Goal: Information Seeking & Learning: Check status

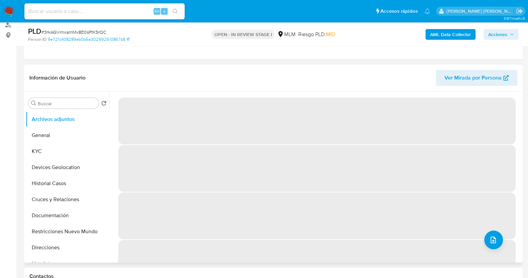
scroll to position [83, 0]
select select "10"
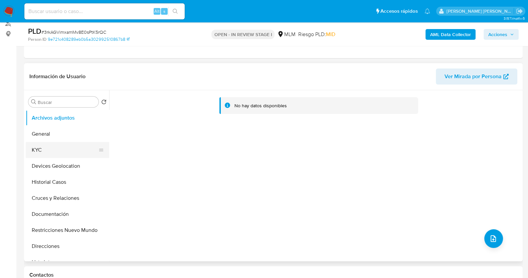
click at [51, 148] on button "KYC" at bounding box center [65, 150] width 78 height 16
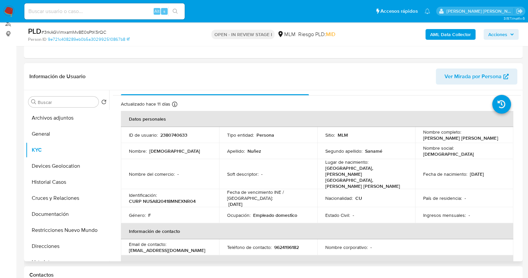
scroll to position [0, 0]
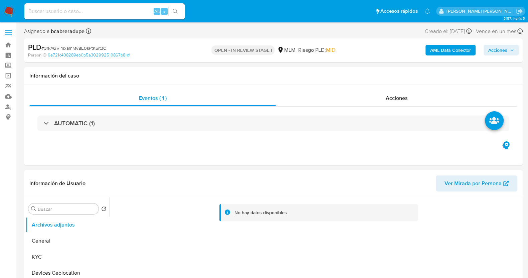
select select "10"
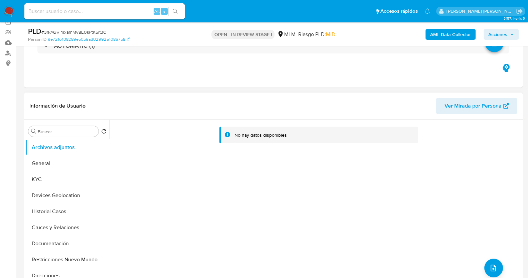
scroll to position [83, 0]
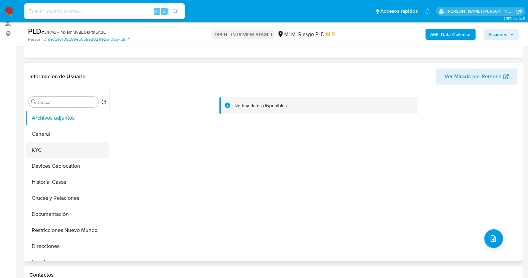
drag, startPoint x: 44, startPoint y: 152, endPoint x: 96, endPoint y: 156, distance: 51.9
click at [44, 152] on button "KYC" at bounding box center [65, 150] width 78 height 16
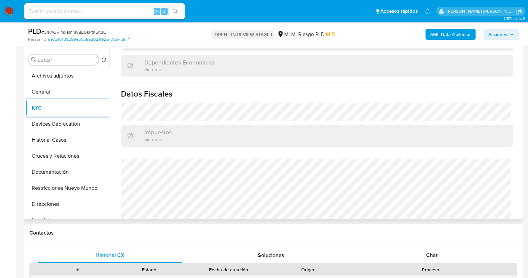
scroll to position [415, 0]
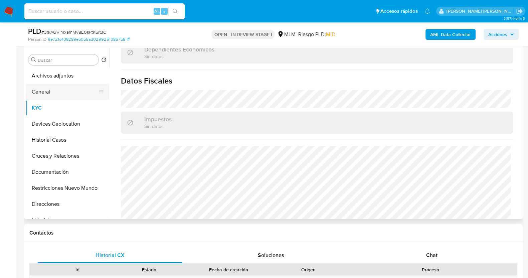
click at [45, 93] on button "General" at bounding box center [65, 92] width 78 height 16
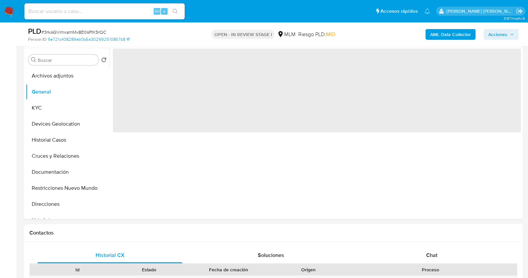
click at [81, 30] on span "# 3rkAGVimxamMv8E0sPtK5rQC" at bounding box center [73, 32] width 65 height 7
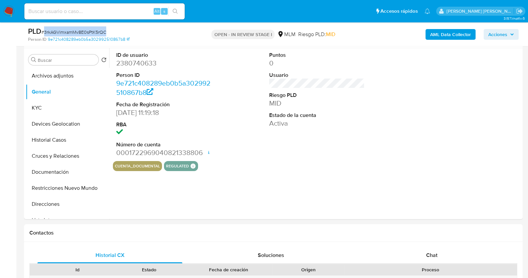
click at [81, 30] on span "# 3rkAGVimxamMv8E0sPtK5rQC" at bounding box center [73, 32] width 65 height 7
copy span "3rkAGVimxamMv8E0sPtK5rQC"
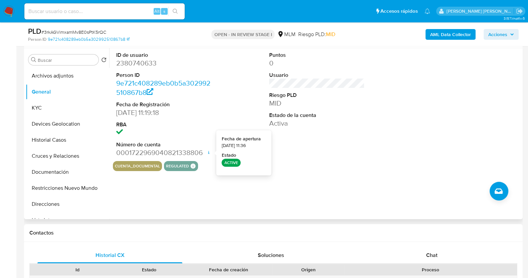
click at [377, 151] on div "ID de usuario 2380740633 Person ID 9e721c408289eb0b5a302992510867b8 Fecha de Re…" at bounding box center [317, 104] width 408 height 113
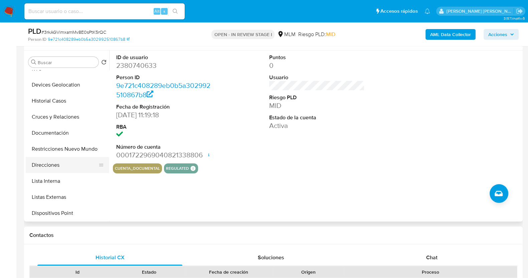
scroll to position [125, 0]
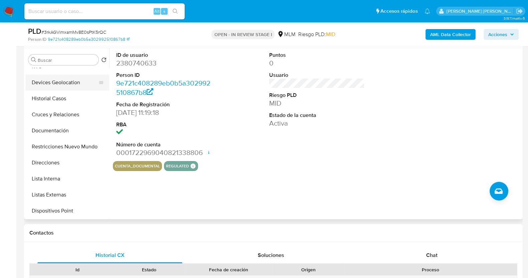
click at [64, 79] on button "Devices Geolocation" at bounding box center [65, 83] width 78 height 16
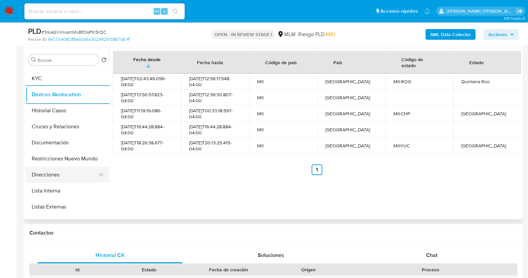
scroll to position [83, 0]
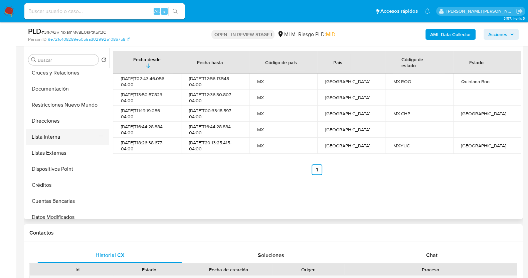
click at [63, 136] on button "Lista Interna" at bounding box center [65, 137] width 78 height 16
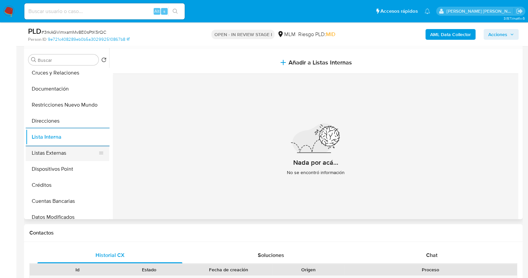
click at [54, 149] on button "Listas Externas" at bounding box center [65, 153] width 78 height 16
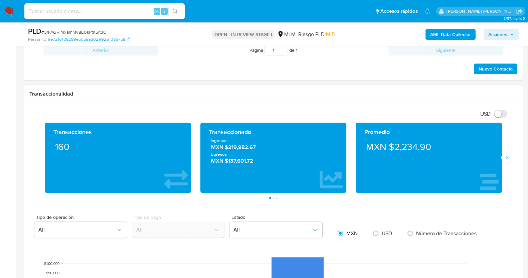
scroll to position [418, 0]
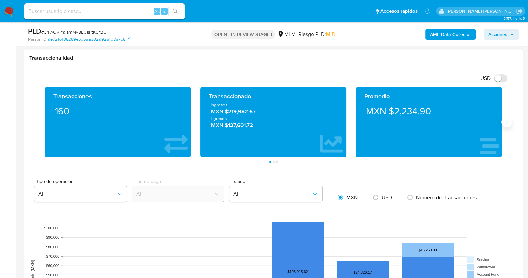
click at [504, 120] on icon "Siguiente" at bounding box center [506, 121] width 5 height 5
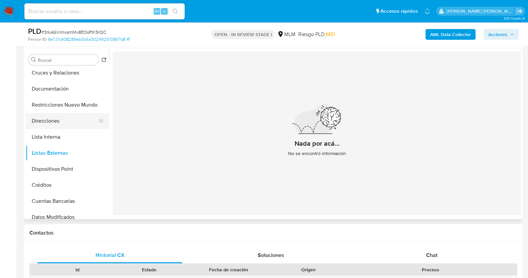
scroll to position [0, 0]
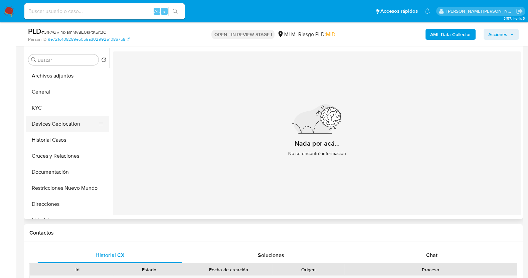
click at [75, 128] on button "Devices Geolocation" at bounding box center [65, 124] width 78 height 16
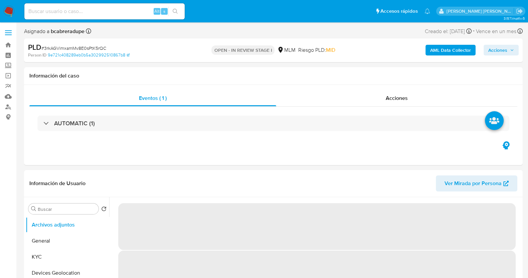
select select "10"
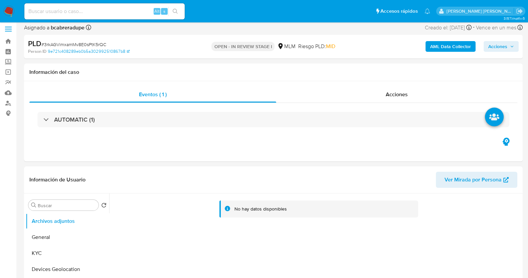
scroll to position [4, 0]
